Goal: Task Accomplishment & Management: Manage account settings

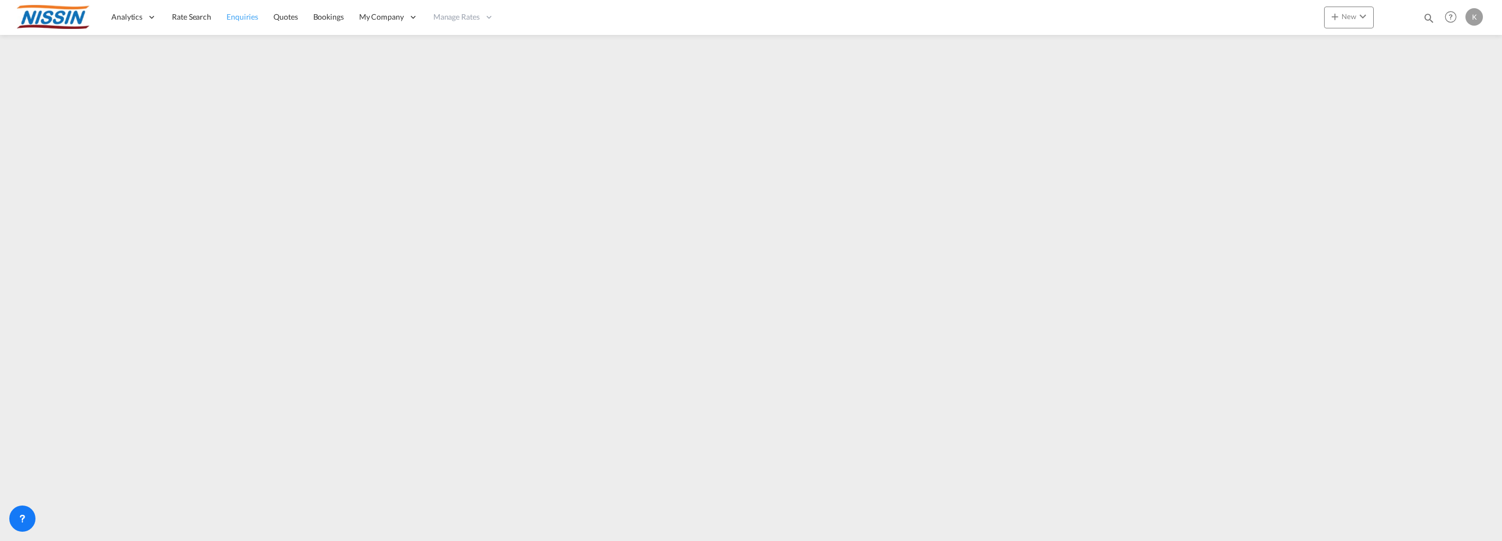
click at [223, 17] on link "Enquiries" at bounding box center [242, 16] width 47 height 35
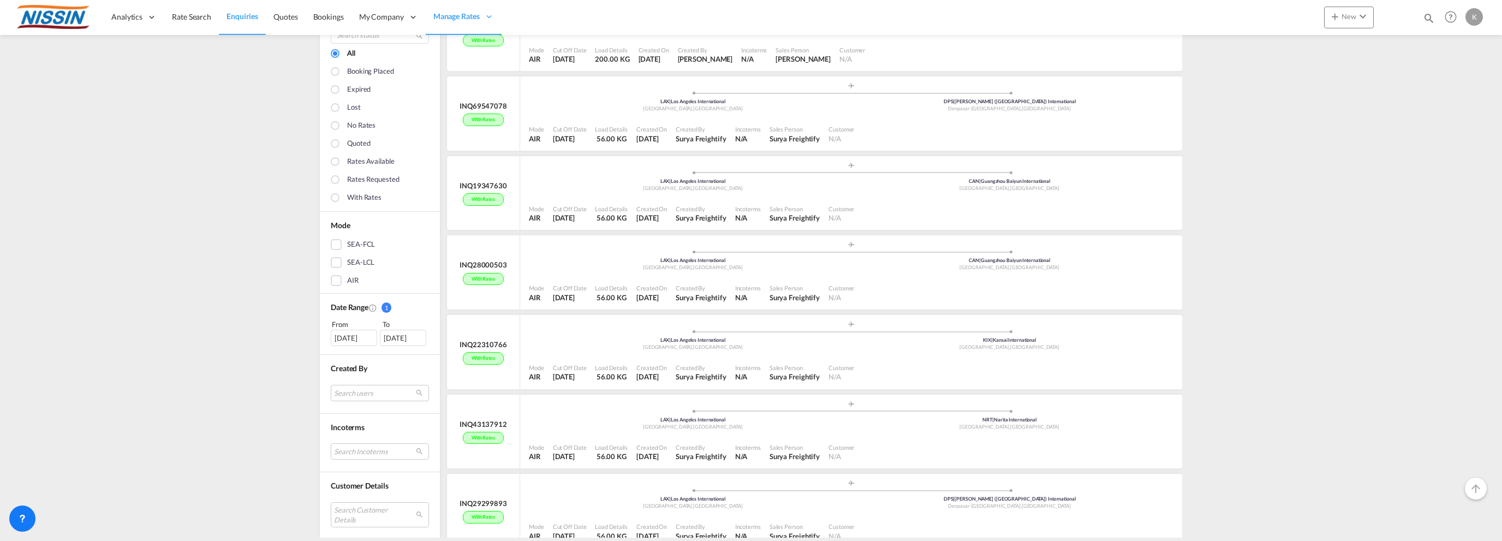
scroll to position [437, 0]
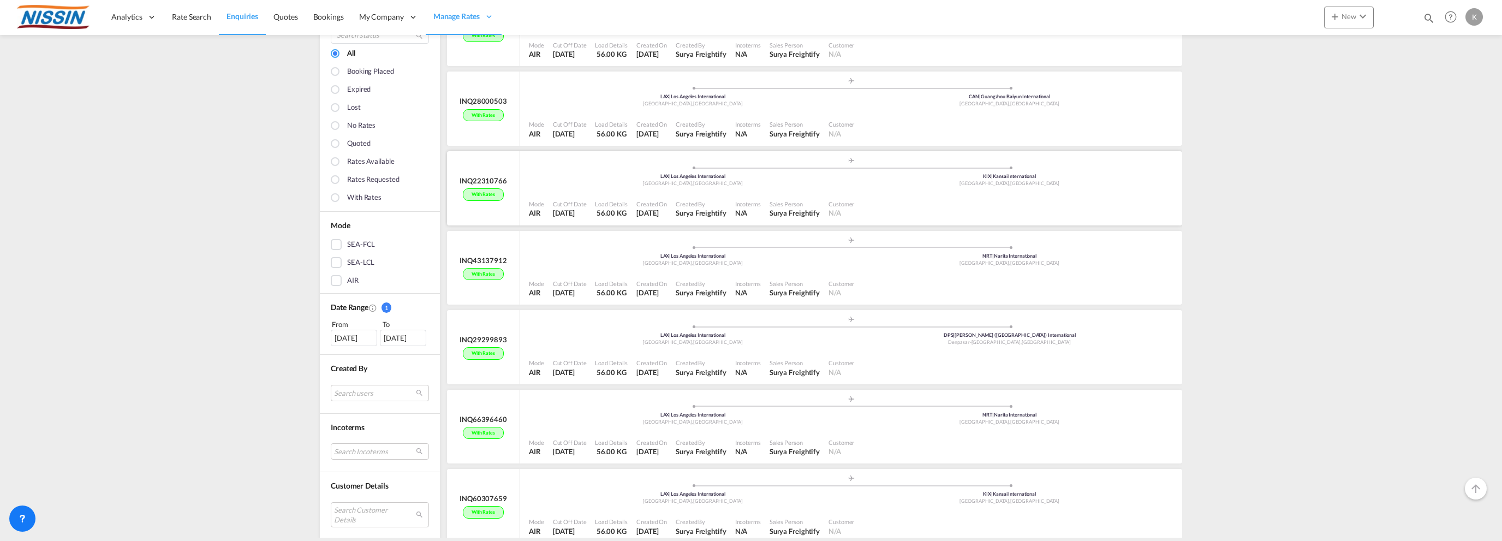
click at [598, 166] on span at bounding box center [692, 167] width 317 height 3
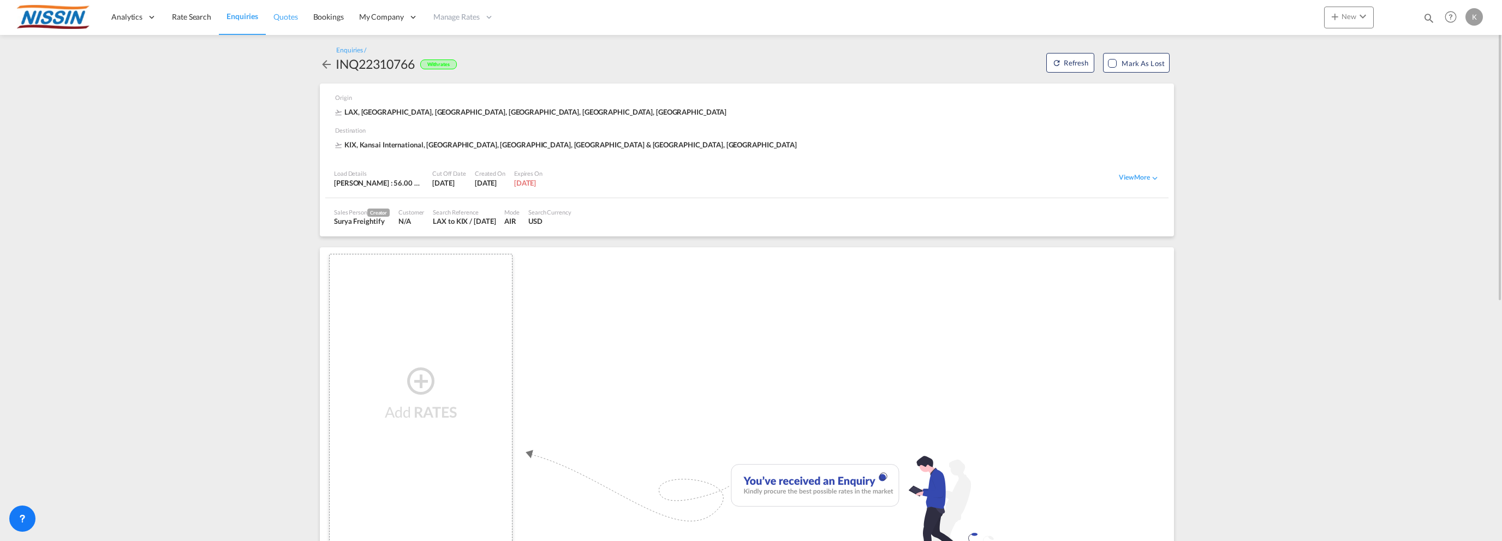
click at [280, 15] on span "Quotes" at bounding box center [285, 16] width 24 height 9
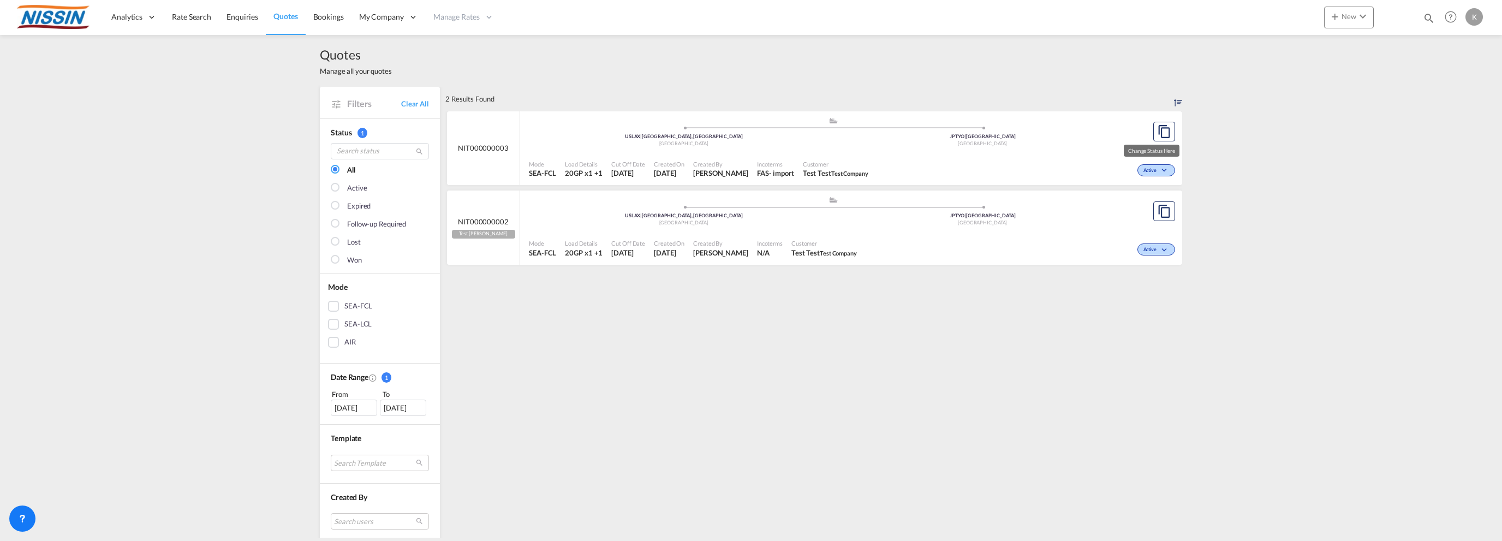
click at [1159, 174] on md-icon "icon-chevron-down" at bounding box center [1165, 171] width 13 height 6
click at [1265, 165] on div "Follow-up Required Lost" at bounding box center [751, 270] width 1502 height 541
